Goal: Information Seeking & Learning: Learn about a topic

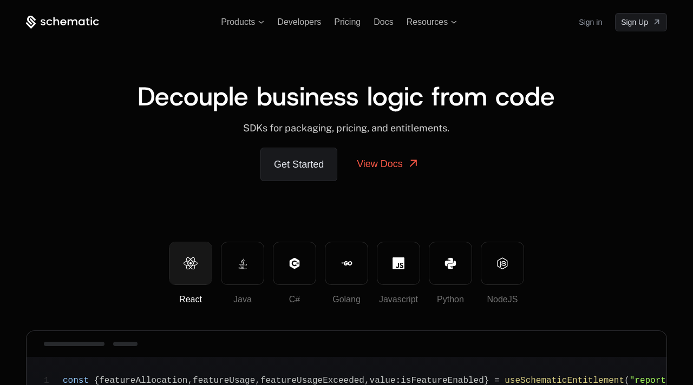
click at [197, 97] on span "Decouple business logic from code" at bounding box center [345, 96] width 417 height 35
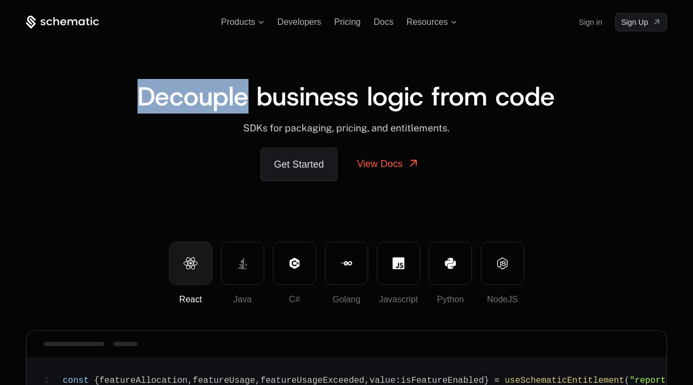
click at [197, 97] on span "Decouple business logic from code" at bounding box center [345, 96] width 417 height 35
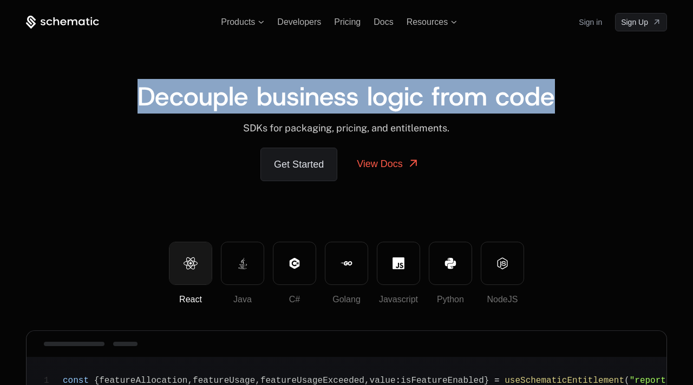
click at [197, 97] on span "Decouple business logic from code" at bounding box center [345, 96] width 417 height 35
click at [255, 101] on span "Decouple business logic from code" at bounding box center [345, 96] width 417 height 35
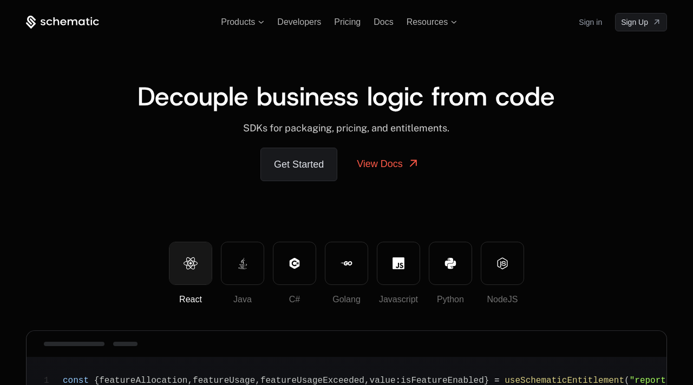
click at [388, 100] on span "Decouple business logic from code" at bounding box center [345, 96] width 417 height 35
click at [470, 97] on span "Decouple business logic from code" at bounding box center [345, 96] width 417 height 35
click at [530, 100] on span "Decouple business logic from code" at bounding box center [345, 96] width 417 height 35
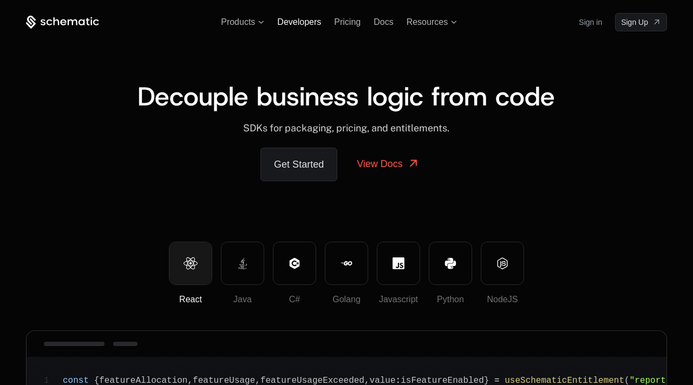
click at [298, 22] on span "Developers" at bounding box center [299, 21] width 44 height 9
click at [293, 21] on span "Developers" at bounding box center [299, 21] width 44 height 9
click at [305, 168] on link "Get Started" at bounding box center [298, 165] width 77 height 34
click at [393, 165] on link "View Docs" at bounding box center [388, 164] width 89 height 32
